Goal: Navigation & Orientation: Find specific page/section

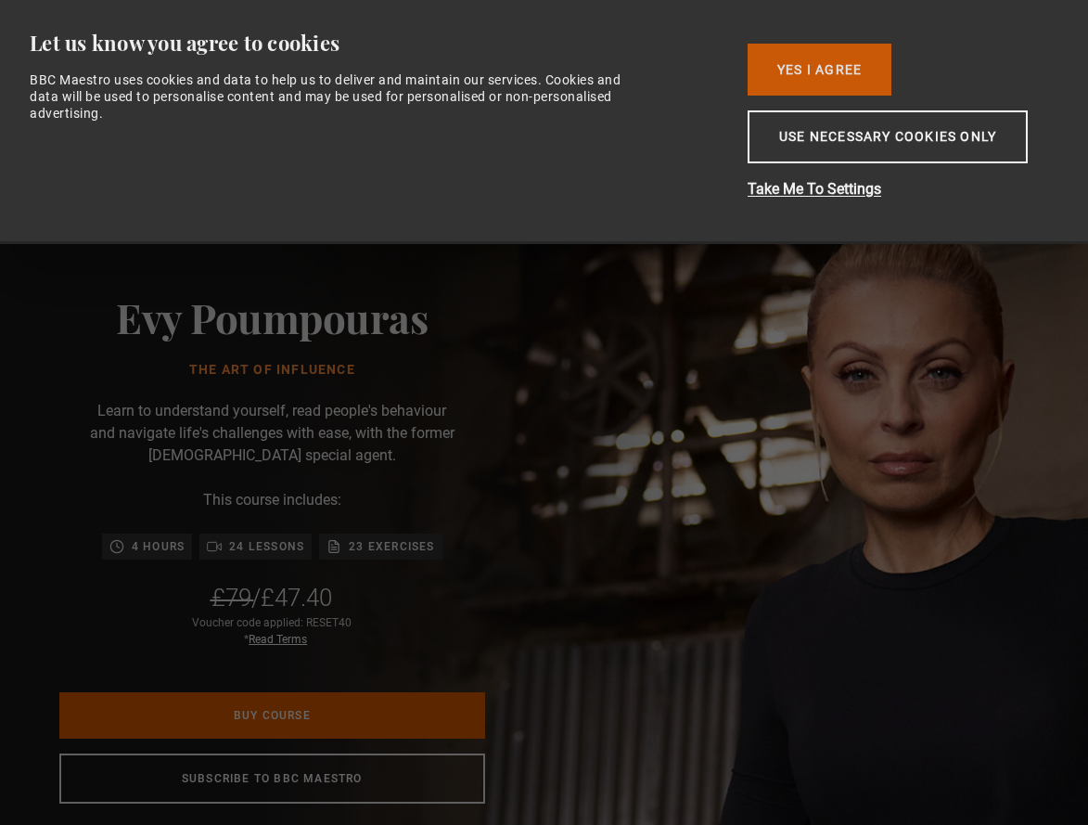
click at [850, 69] on button "Yes I Agree" at bounding box center [820, 70] width 144 height 52
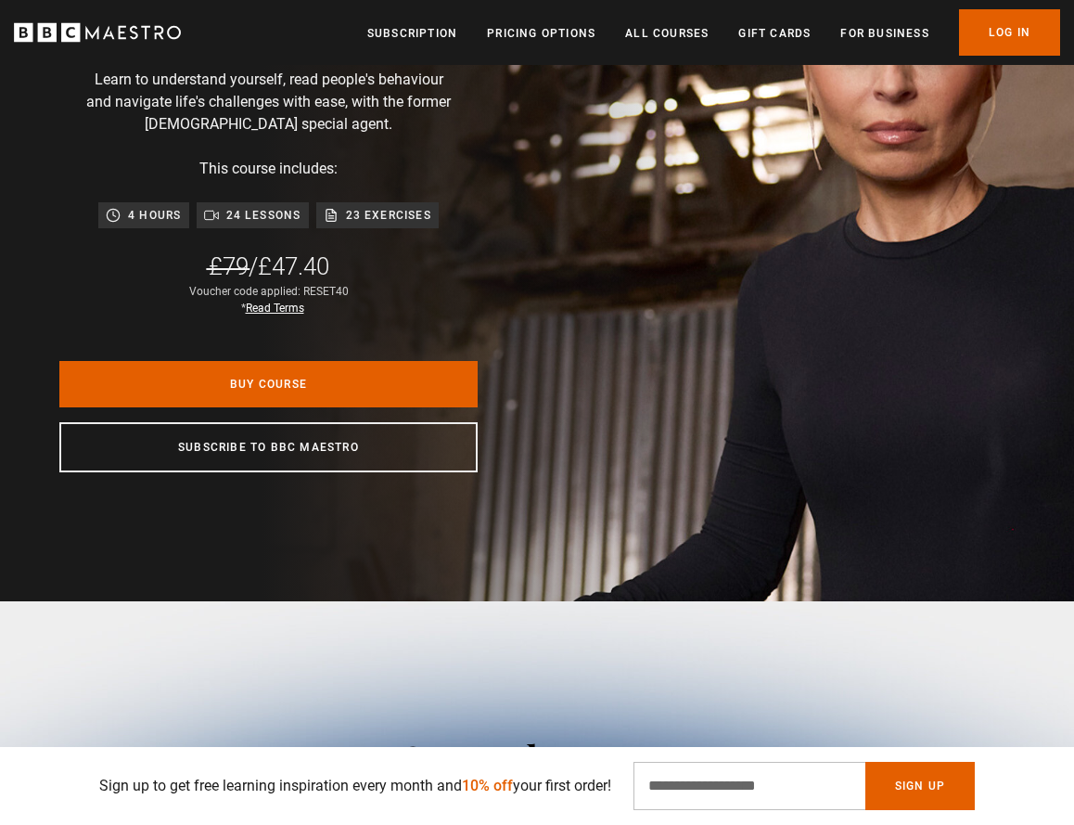
scroll to position [0, 203]
click at [633, 37] on link "All Courses" at bounding box center [666, 33] width 83 height 19
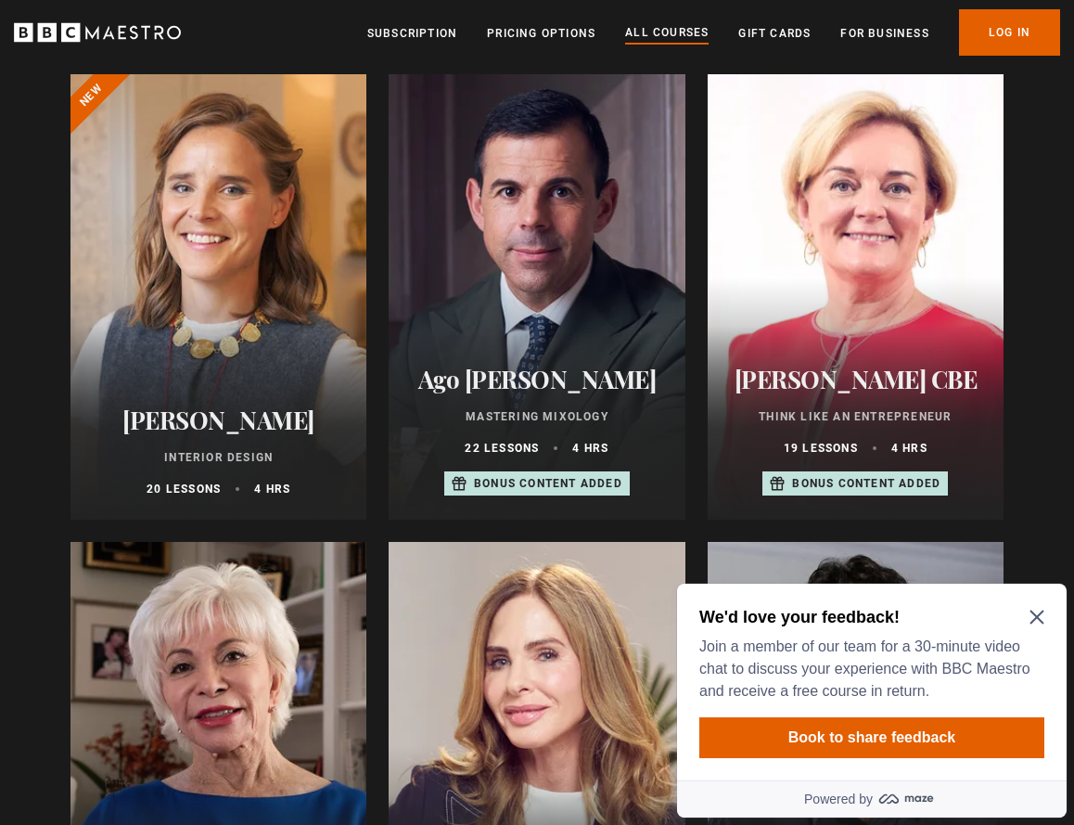
scroll to position [1119, 0]
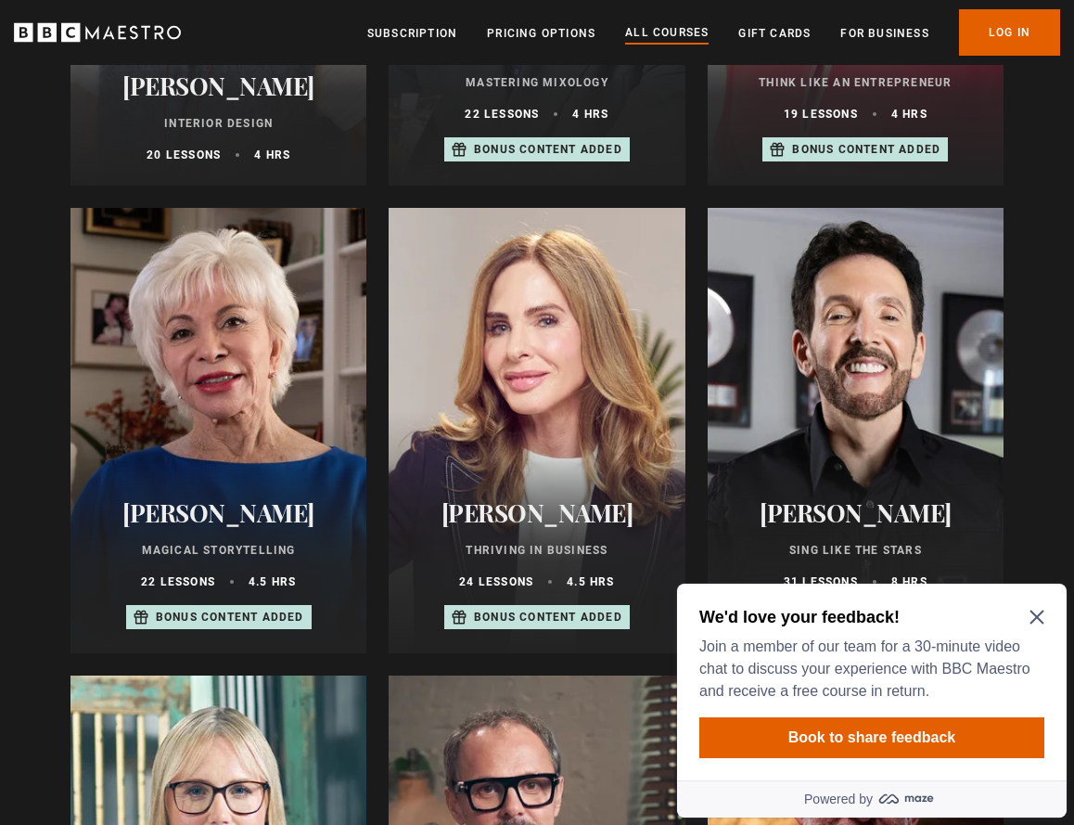
click at [1056, 616] on div "We'd love your feedback! Join a member of our team for a 30-minute video chat t…" at bounding box center [872, 681] width 390 height 197
click at [1049, 619] on div "We'd love your feedback! Join a member of our team for a 30-minute video chat t…" at bounding box center [872, 681] width 390 height 197
click at [1042, 625] on div "We'd love your feedback! Join a member of our team for a 30-minute video chat t…" at bounding box center [871, 654] width 345 height 96
click at [1042, 614] on icon "Close Maze Prompt" at bounding box center [1036, 616] width 15 height 15
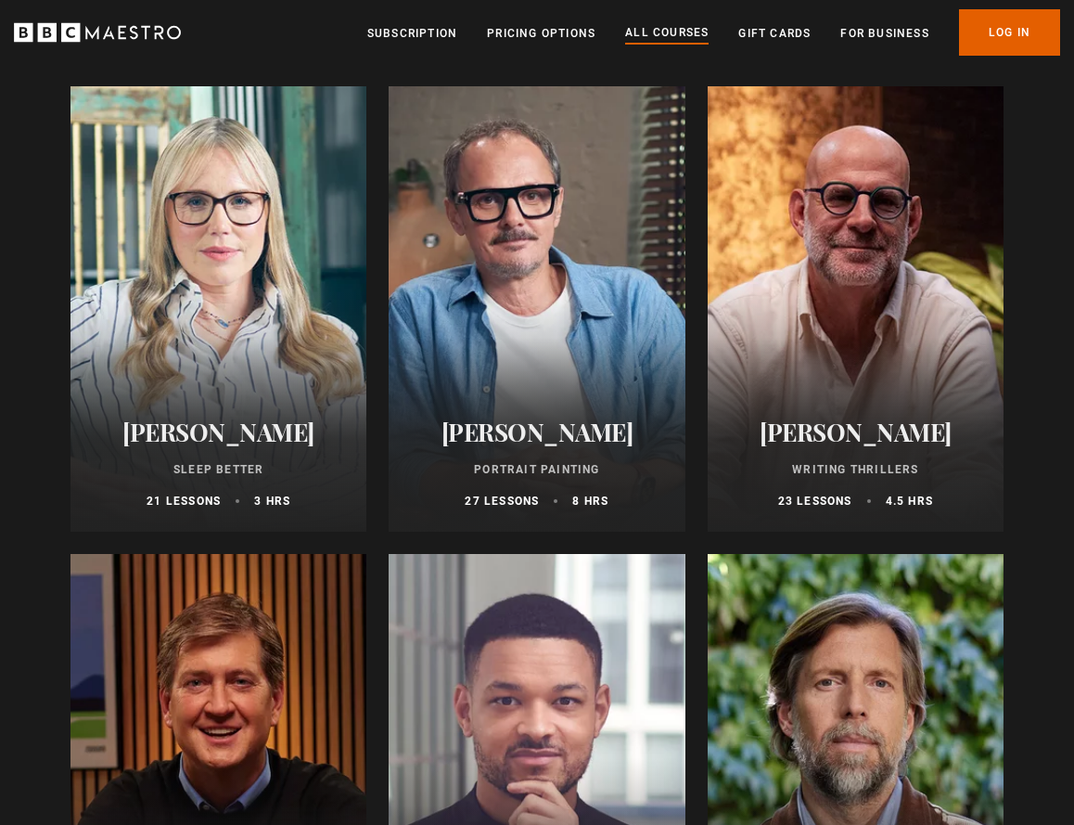
scroll to position [2337, 0]
